Goal: Task Accomplishment & Management: Manage account settings

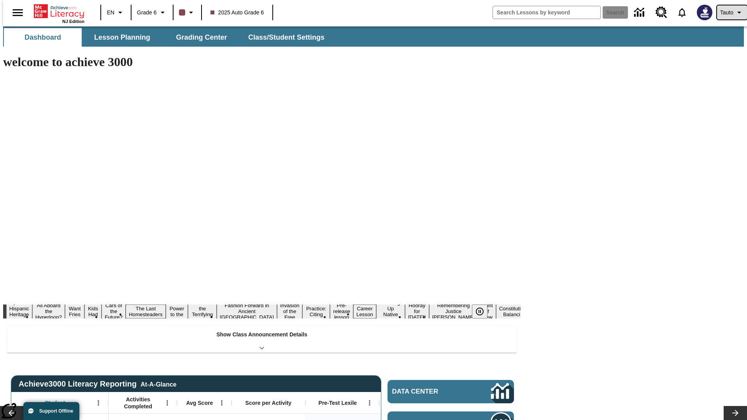
click at [728, 12] on span "Tauto" at bounding box center [726, 13] width 13 height 8
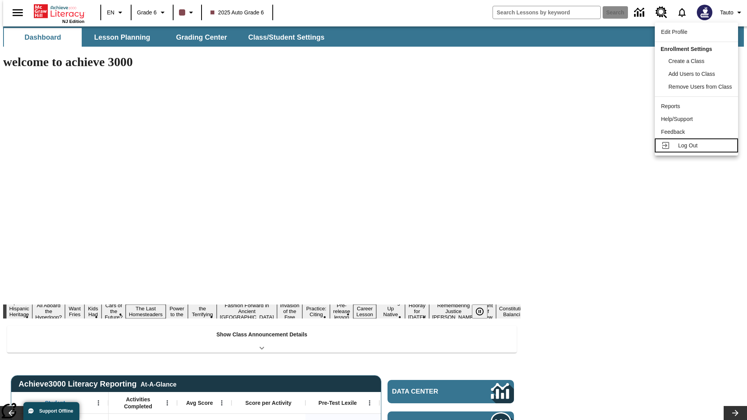
click at [698, 146] on span "Log Out" at bounding box center [687, 145] width 19 height 6
